Goal: Download file/media

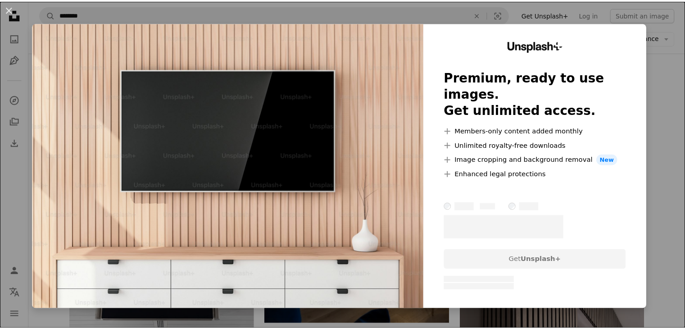
scroll to position [180, 0]
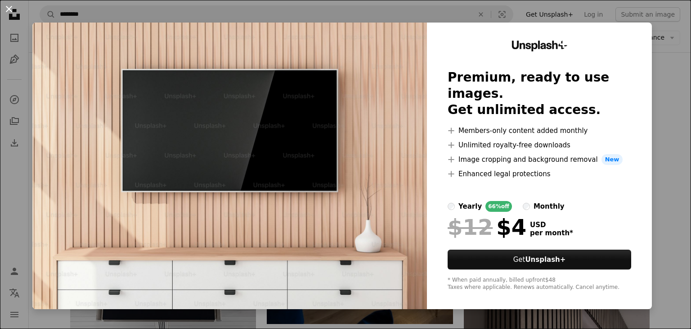
click at [6, 8] on button "An X shape" at bounding box center [9, 9] width 11 height 11
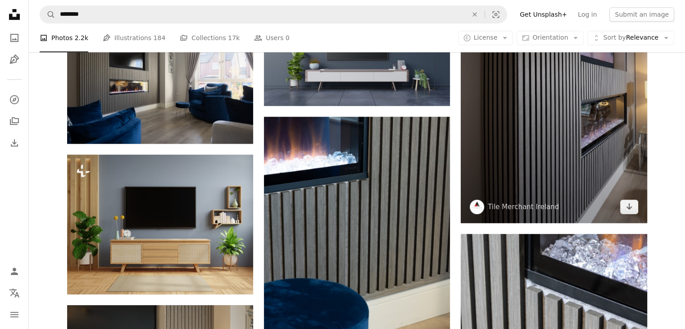
scroll to position [540, 0]
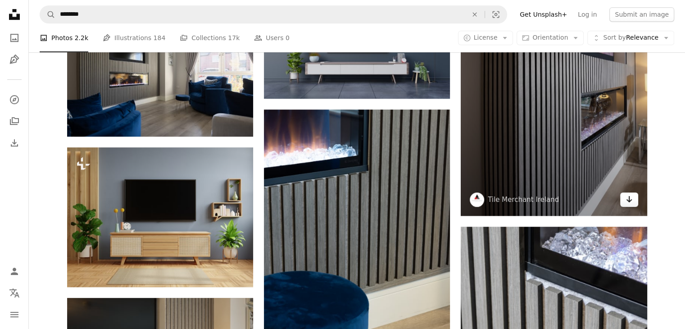
click at [630, 200] on icon "Arrow pointing down" at bounding box center [628, 199] width 7 height 11
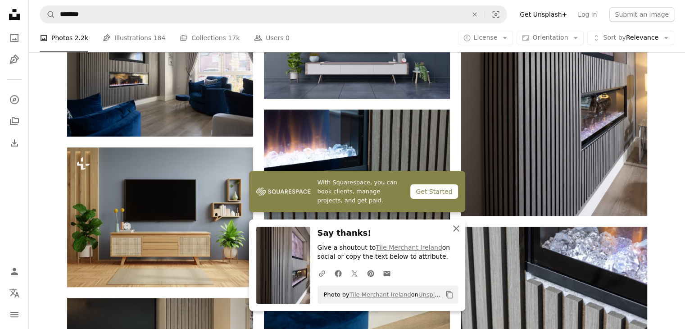
click at [451, 228] on icon "An X shape" at bounding box center [456, 228] width 11 height 11
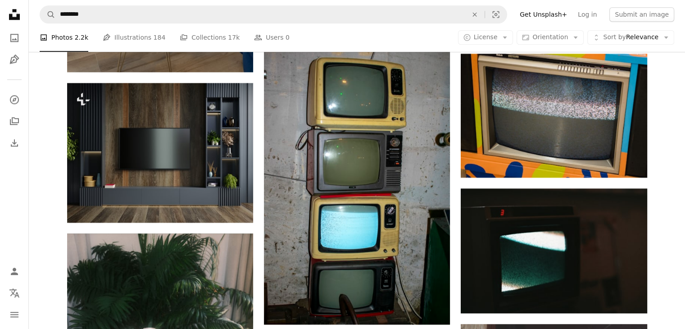
scroll to position [990, 0]
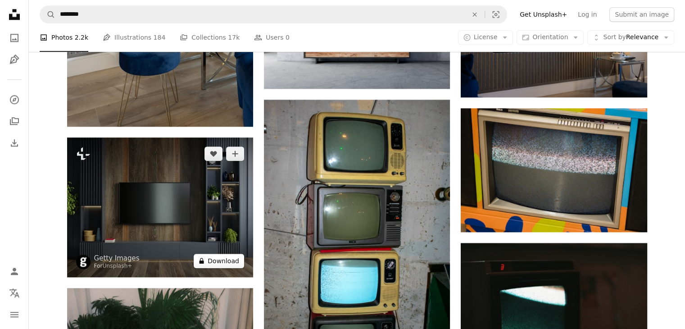
click at [216, 260] on button "A lock Download" at bounding box center [219, 260] width 50 height 14
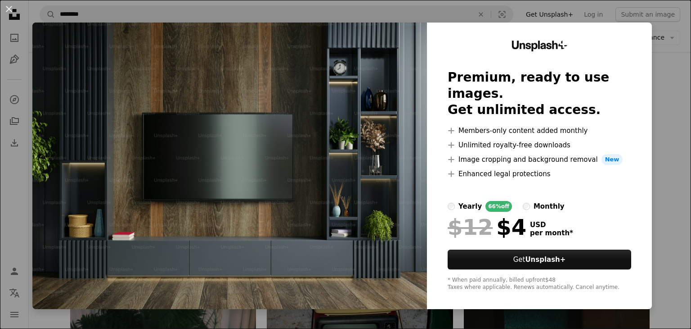
drag, startPoint x: 659, startPoint y: 83, endPoint x: 616, endPoint y: 94, distance: 44.1
click at [658, 85] on div "An X shape Unsplash+ Premium, ready to use images. Get unlimited access. A plus…" at bounding box center [345, 164] width 691 height 329
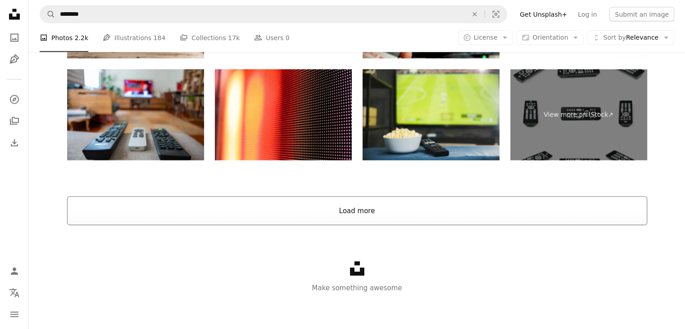
click at [420, 206] on button "Load more" at bounding box center [357, 210] width 580 height 29
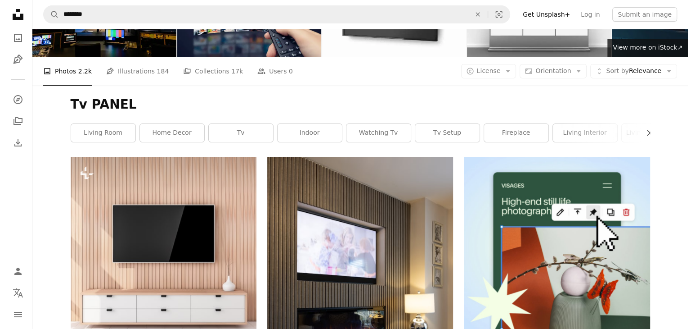
scroll to position [113, 0]
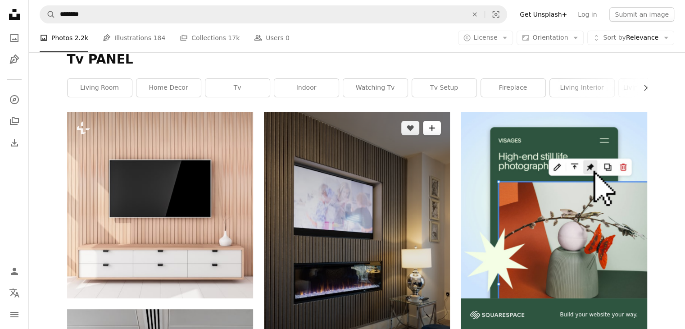
click at [434, 125] on icon "A plus sign" at bounding box center [431, 127] width 7 height 7
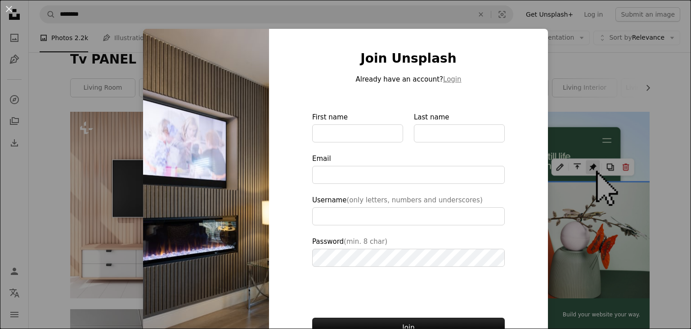
click at [560, 94] on div "An X shape Join Unsplash Already have an account? Login First name Last name Em…" at bounding box center [345, 164] width 691 height 329
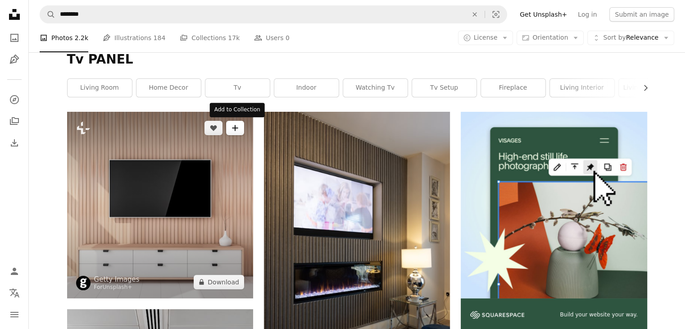
click at [236, 126] on icon "A plus sign" at bounding box center [234, 127] width 7 height 7
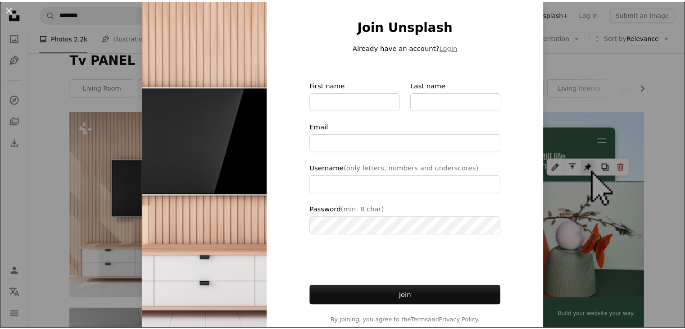
scroll to position [50, 0]
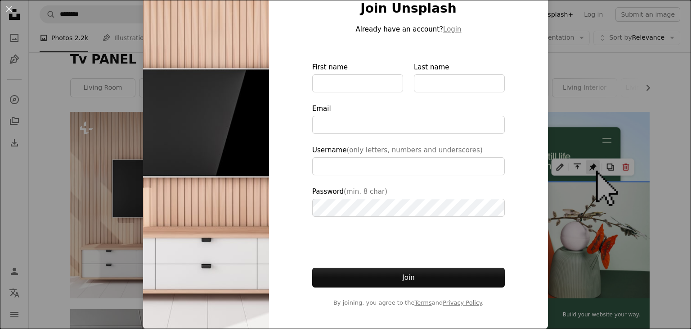
drag, startPoint x: 571, startPoint y: 91, endPoint x: 564, endPoint y: 99, distance: 10.8
click at [571, 90] on div "An X shape Join Unsplash Already have an account? Login First name Last name Em…" at bounding box center [345, 164] width 691 height 329
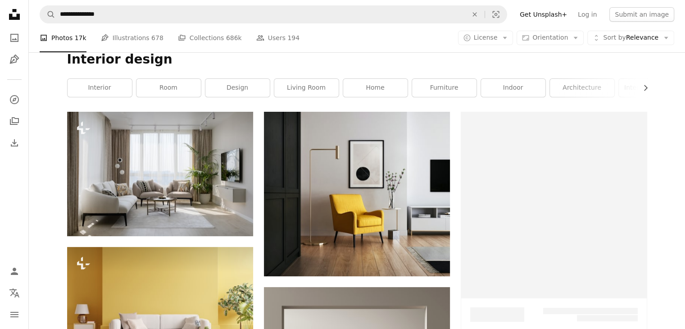
scroll to position [180, 0]
